Goal: Transaction & Acquisition: Subscribe to service/newsletter

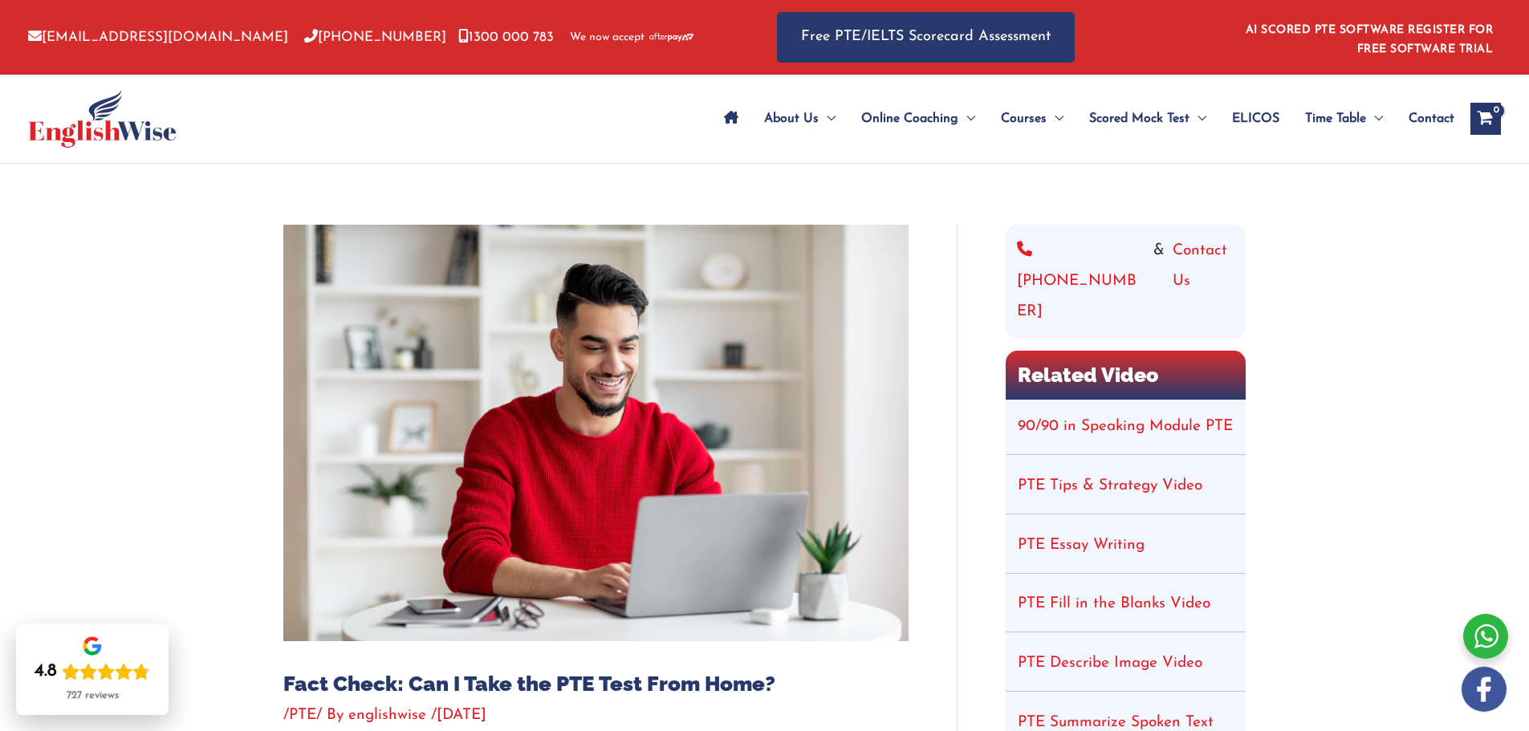
click at [1361, 32] on link "AI SCORED PTE SOFTWARE REGISTER FOR FREE SOFTWARE TRIAL" at bounding box center [1370, 39] width 248 height 31
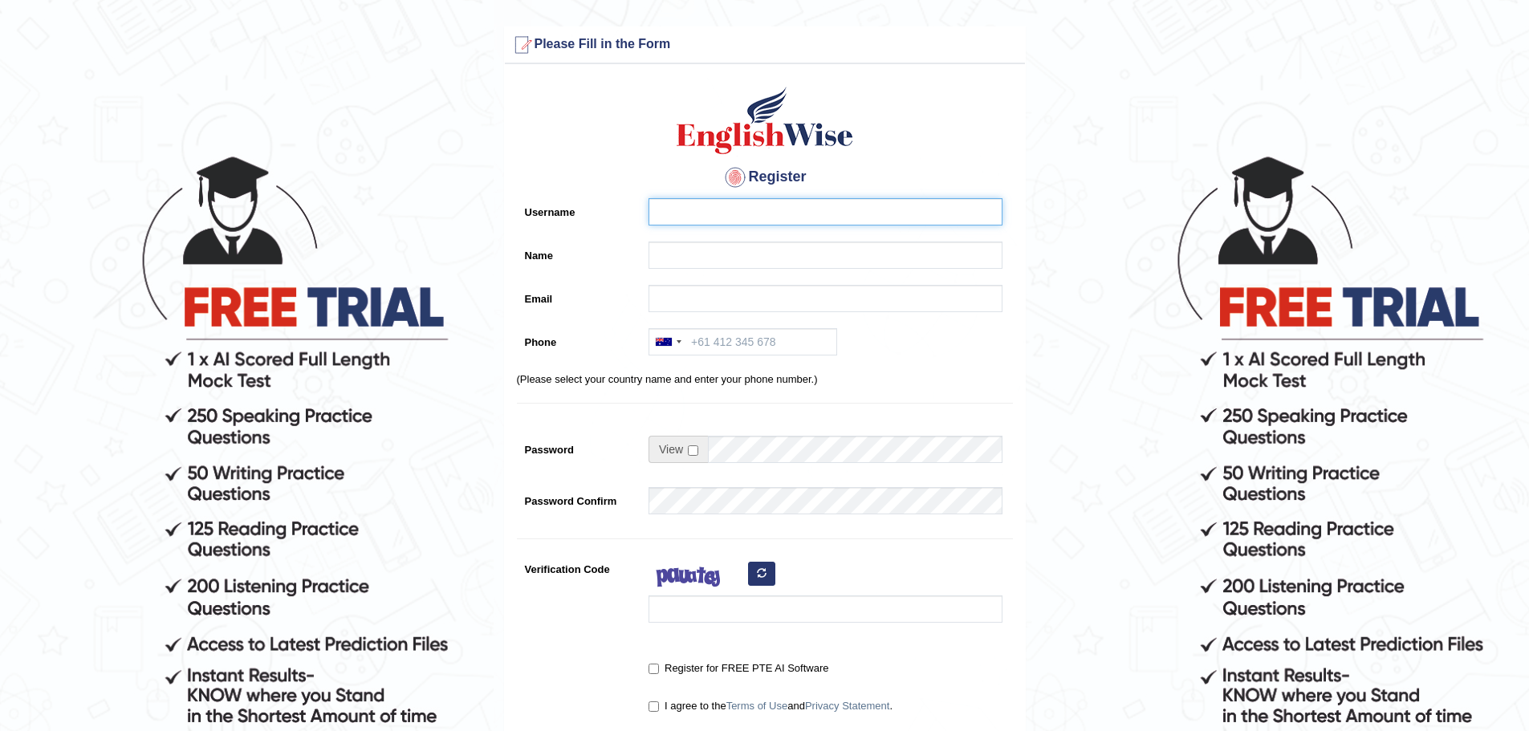
click at [837, 208] on input "Username" at bounding box center [826, 211] width 354 height 27
